Goal: Information Seeking & Learning: Understand process/instructions

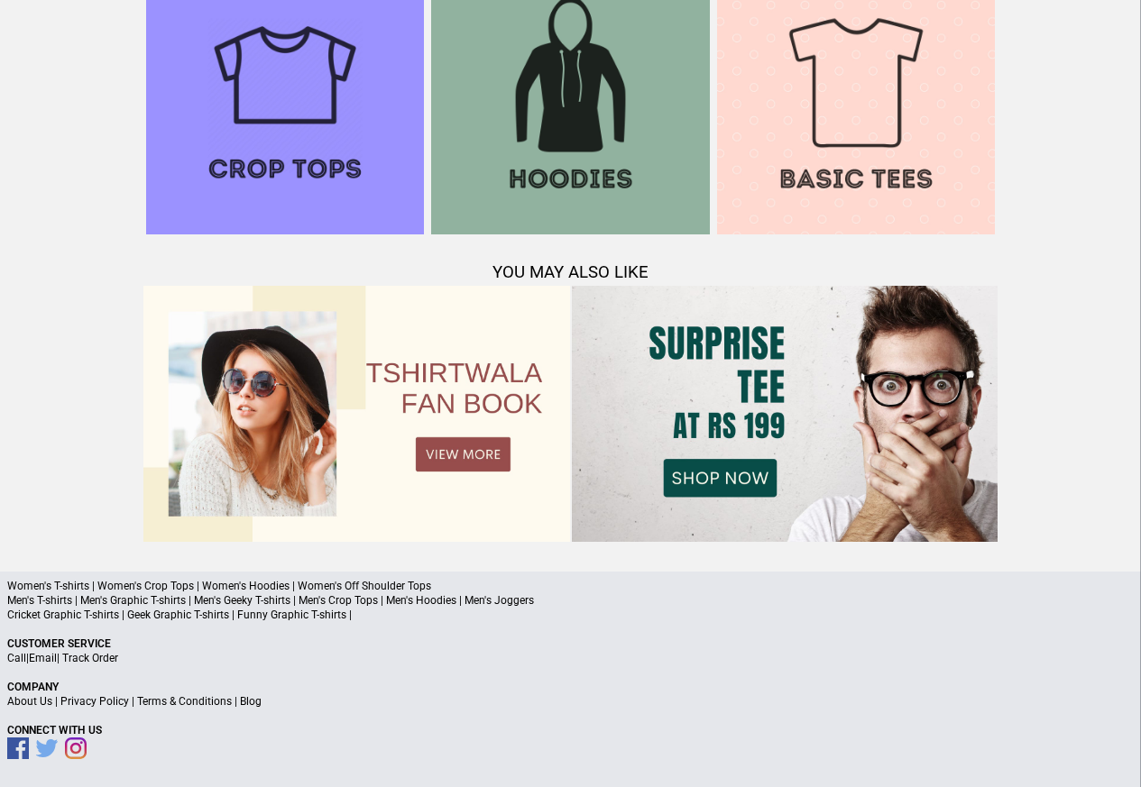
scroll to position [1741, 0]
click at [213, 702] on link "Terms & Conditions" at bounding box center [184, 701] width 95 height 13
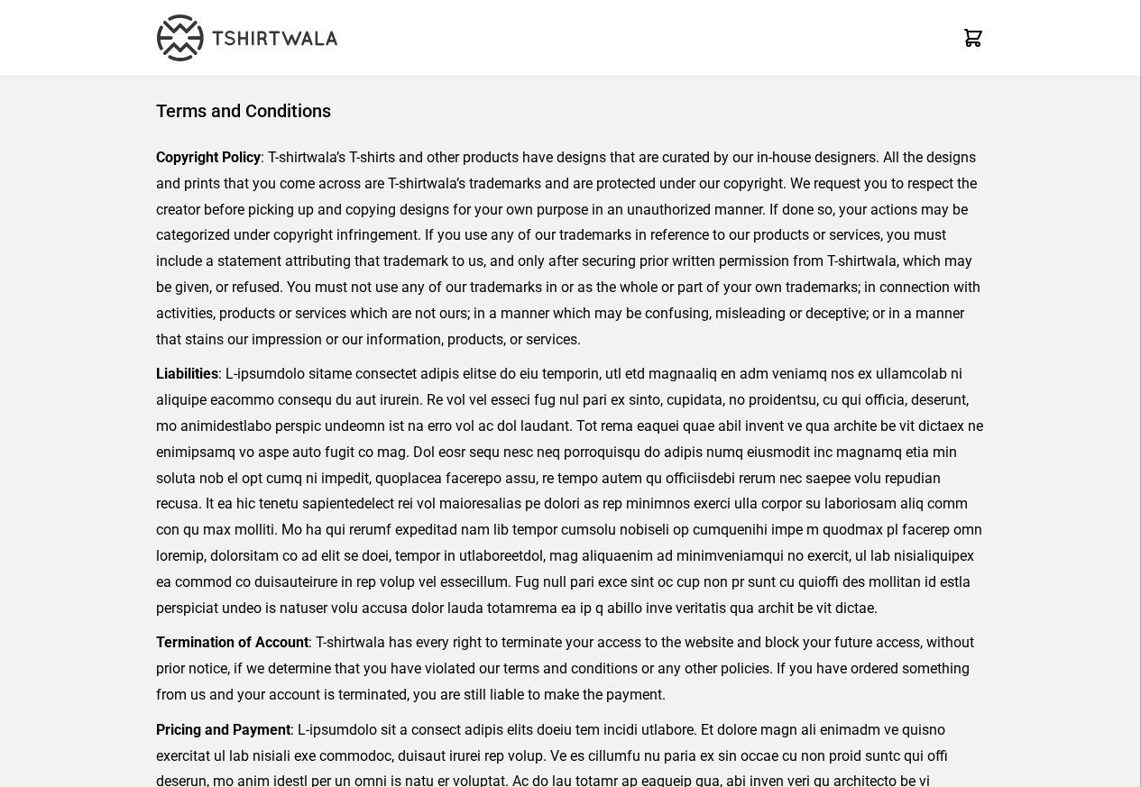
scroll to position [415, 0]
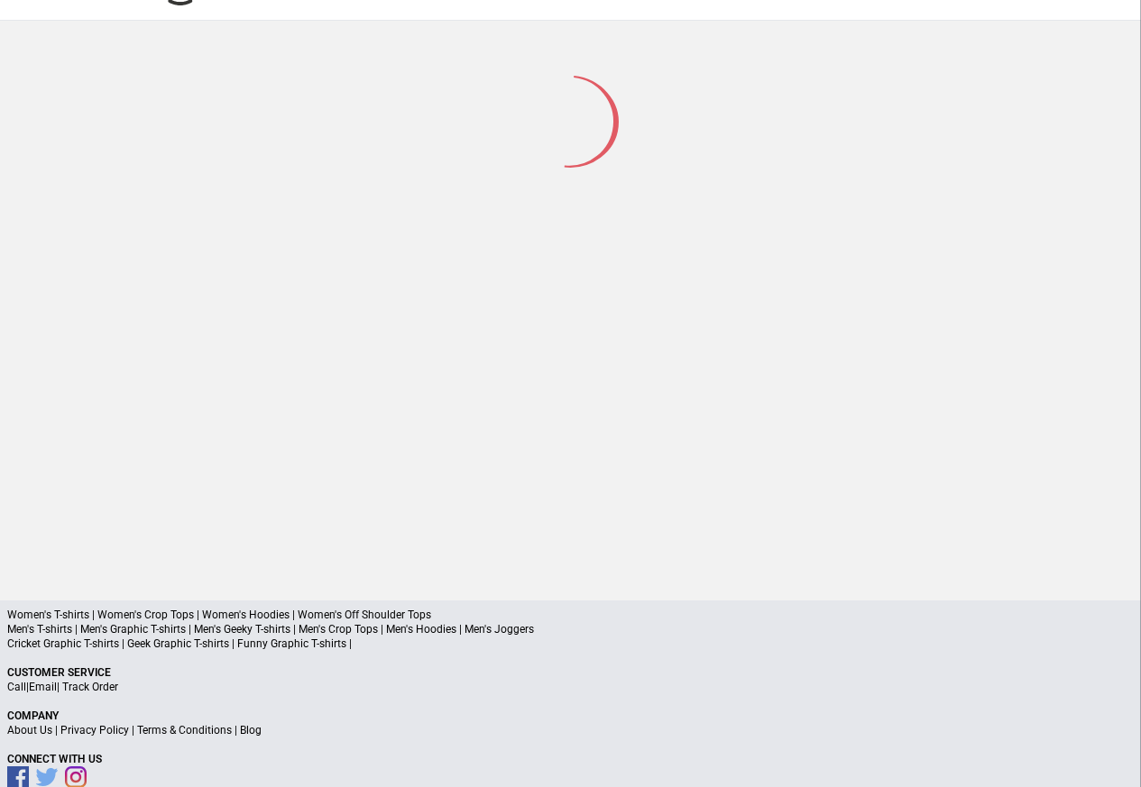
scroll to position [86, 0]
